Goal: Task Accomplishment & Management: Complete application form

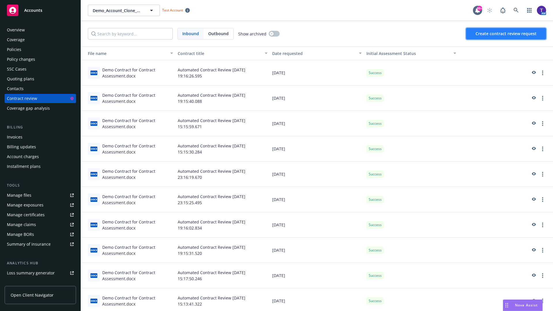
click at [506, 34] on span "Create contract review request" at bounding box center [505, 33] width 61 height 5
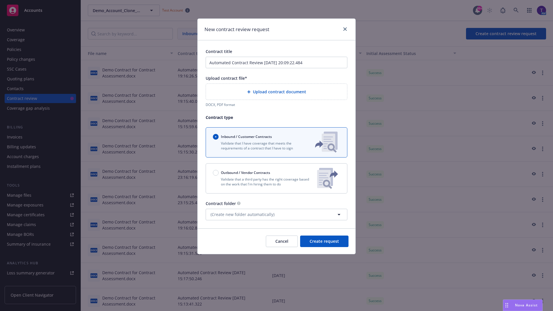
type input "Automated Contract Review 08-11-2025 20:09:22.484"
click at [276, 178] on p "Validate that a third party has the right coverage based on the work that I'm h…" at bounding box center [263, 182] width 100 height 10
radio input "false"
radio input "true"
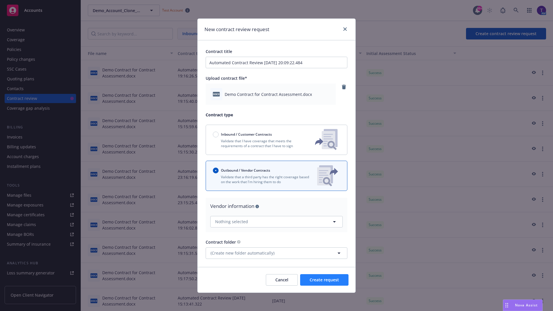
click at [324, 279] on span "Create request" at bounding box center [323, 279] width 29 height 5
